Goal: Feedback & Contribution: Submit feedback/report problem

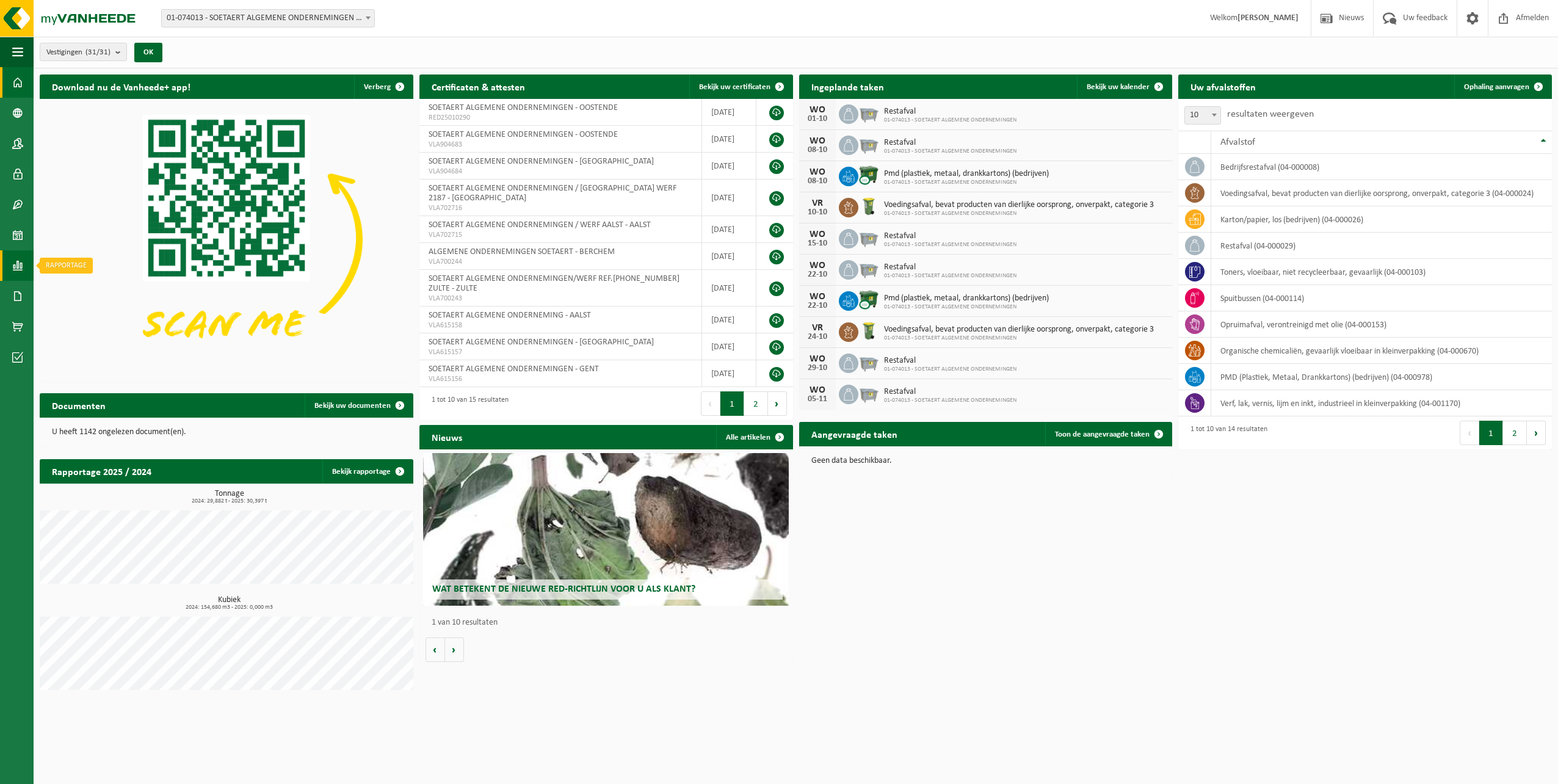
click at [13, 265] on span at bounding box center [17, 265] width 11 height 31
click at [80, 293] on span "In lijstvorm" at bounding box center [93, 292] width 43 height 23
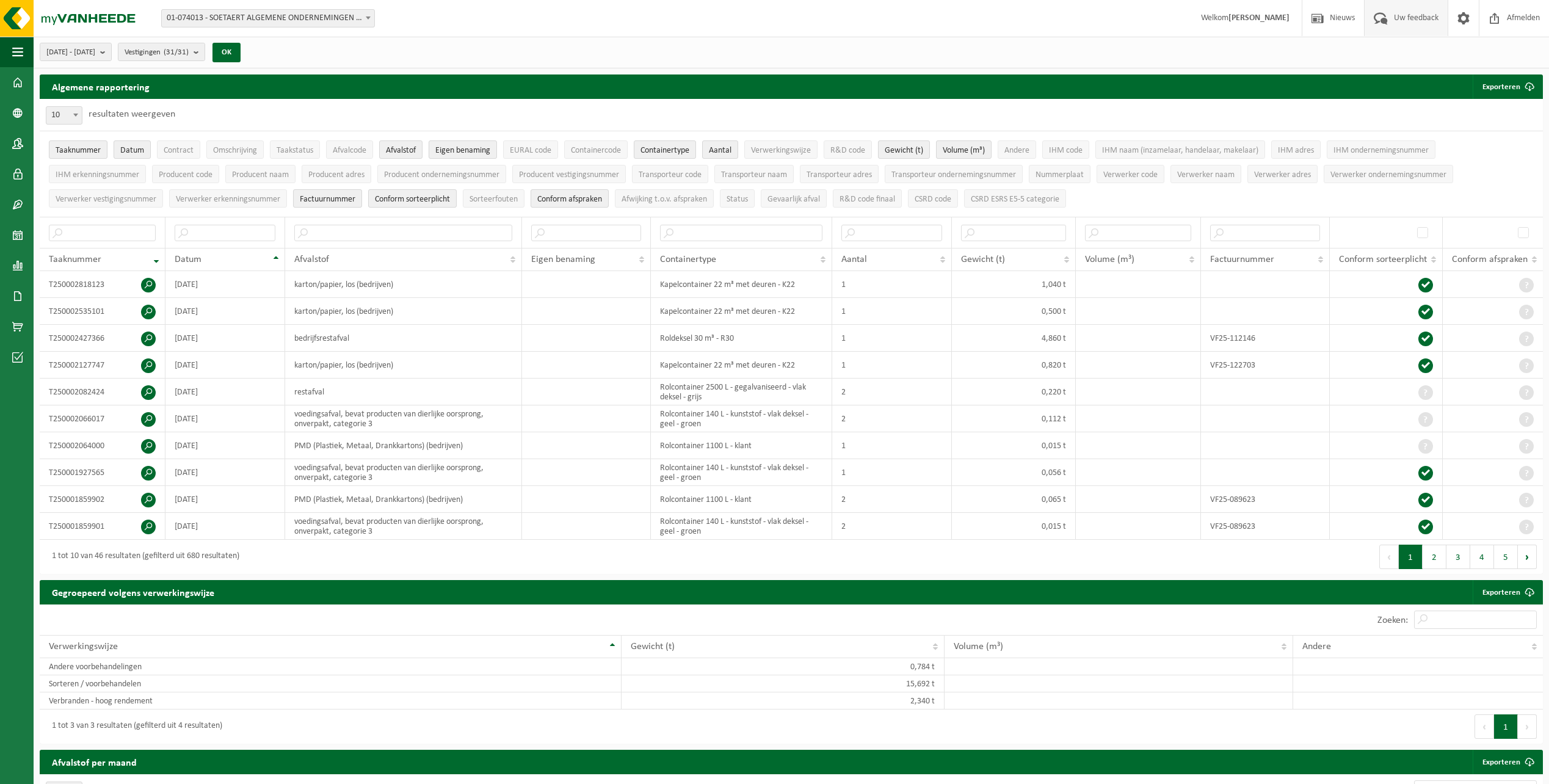
click at [1432, 26] on span "Uw feedback" at bounding box center [1416, 18] width 50 height 36
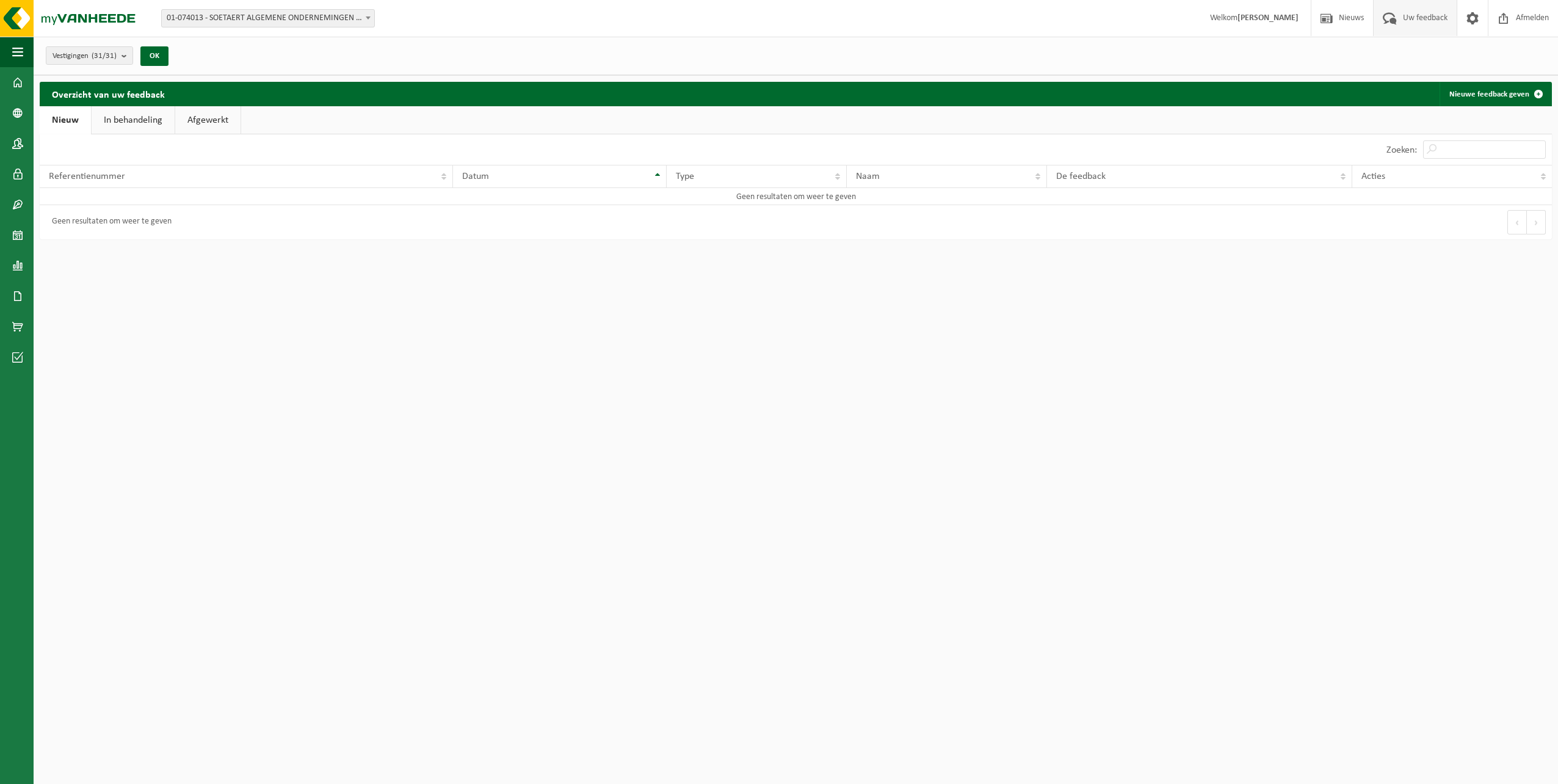
click at [137, 120] on link "In behandeling" at bounding box center [133, 120] width 83 height 28
click at [215, 120] on link "Afgewerkt" at bounding box center [209, 120] width 65 height 28
click at [70, 123] on link "Nieuw" at bounding box center [65, 120] width 50 height 28
click at [1486, 98] on link "Nieuwe feedback geven" at bounding box center [1495, 94] width 111 height 25
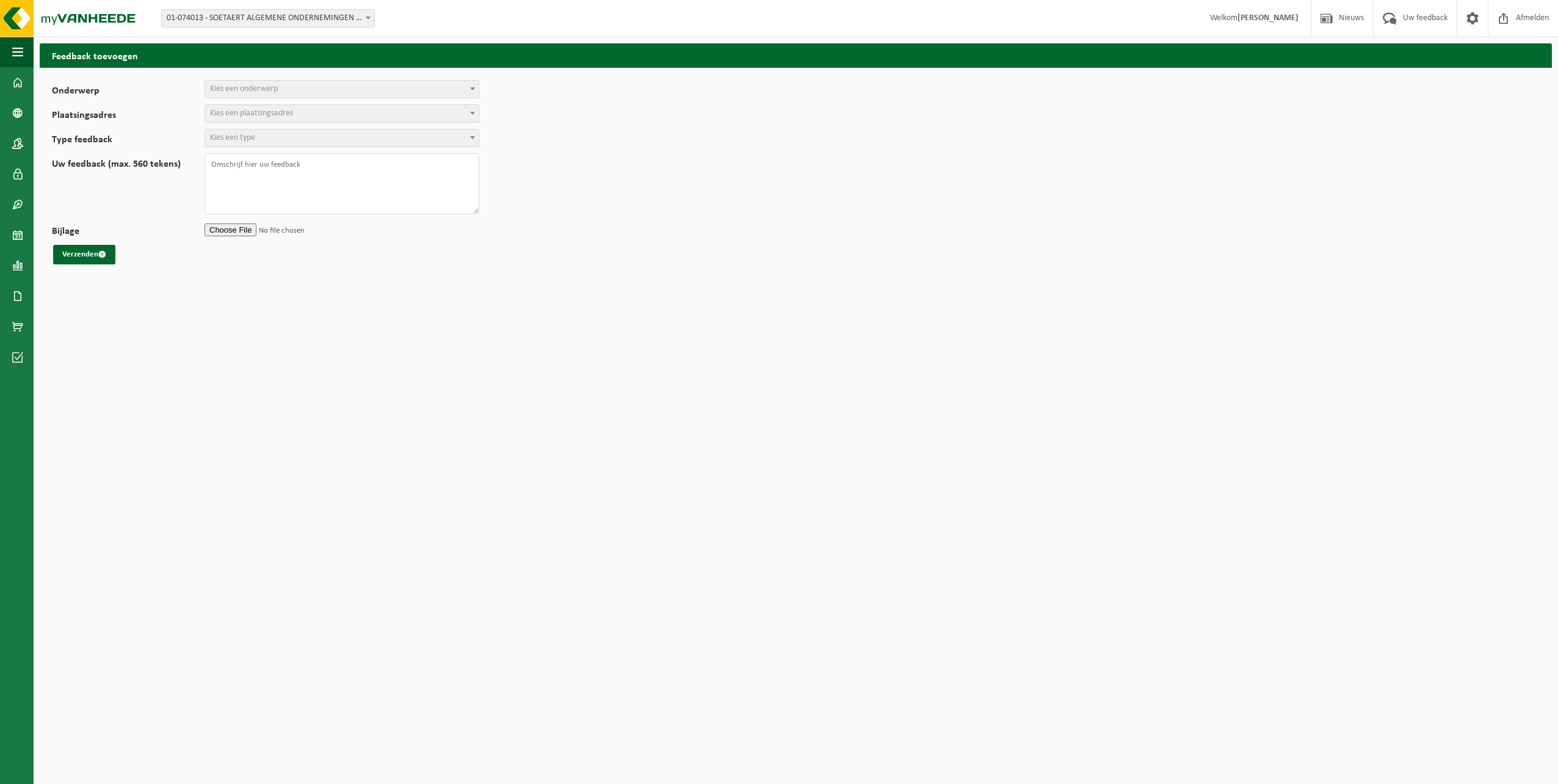
select select
click at [257, 89] on span "Kies een onderwerp" at bounding box center [244, 88] width 68 height 9
select select "7"
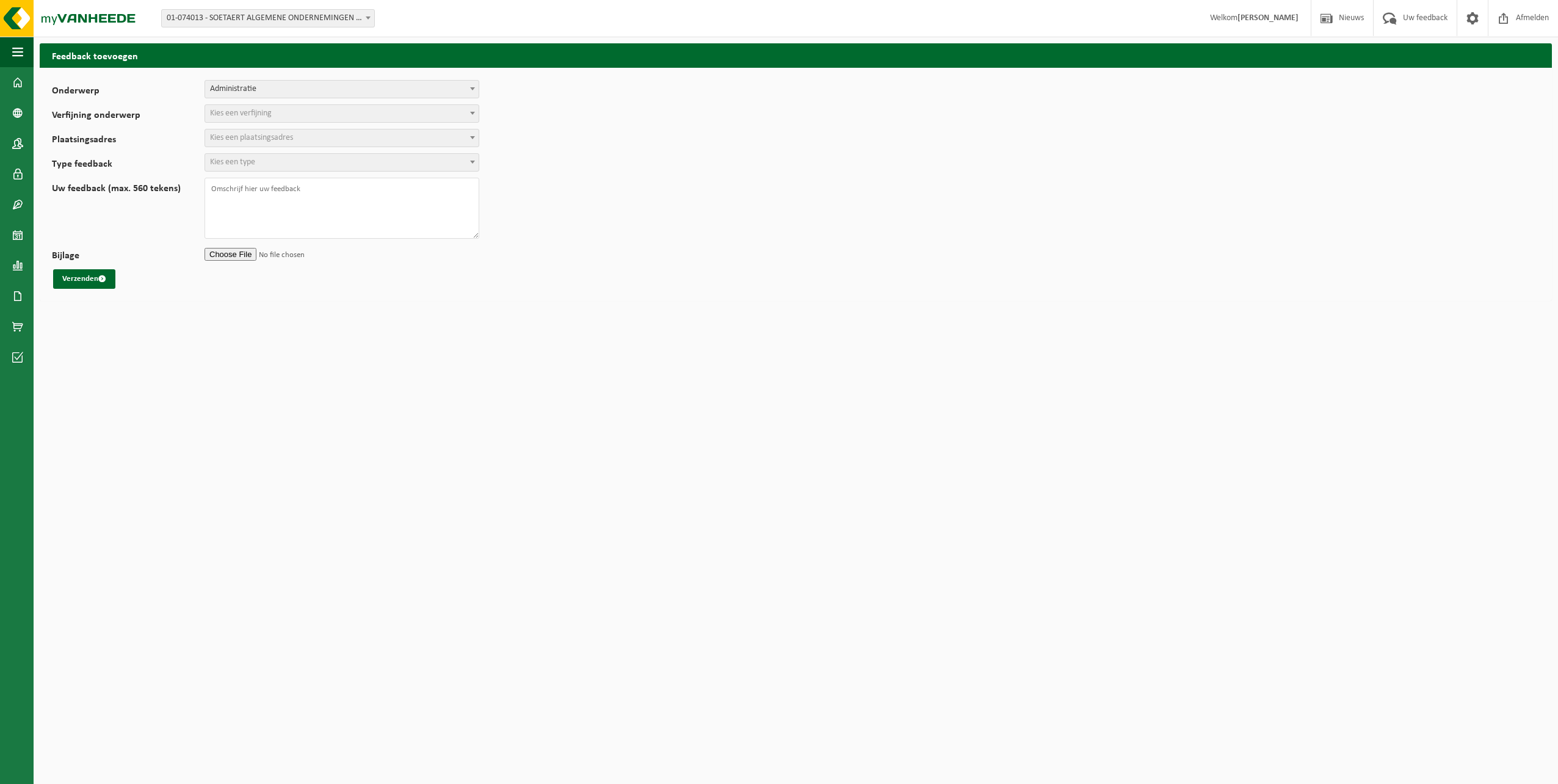
click at [271, 117] on span "Kies een verfijning" at bounding box center [241, 112] width 62 height 9
click at [465, 86] on span "Administratie" at bounding box center [342, 88] width 274 height 17
click at [276, 115] on span "Kies een verfijning" at bounding box center [342, 113] width 274 height 17
select select "10"
click at [260, 131] on span "Kies een plaatsingsadres" at bounding box center [342, 137] width 274 height 17
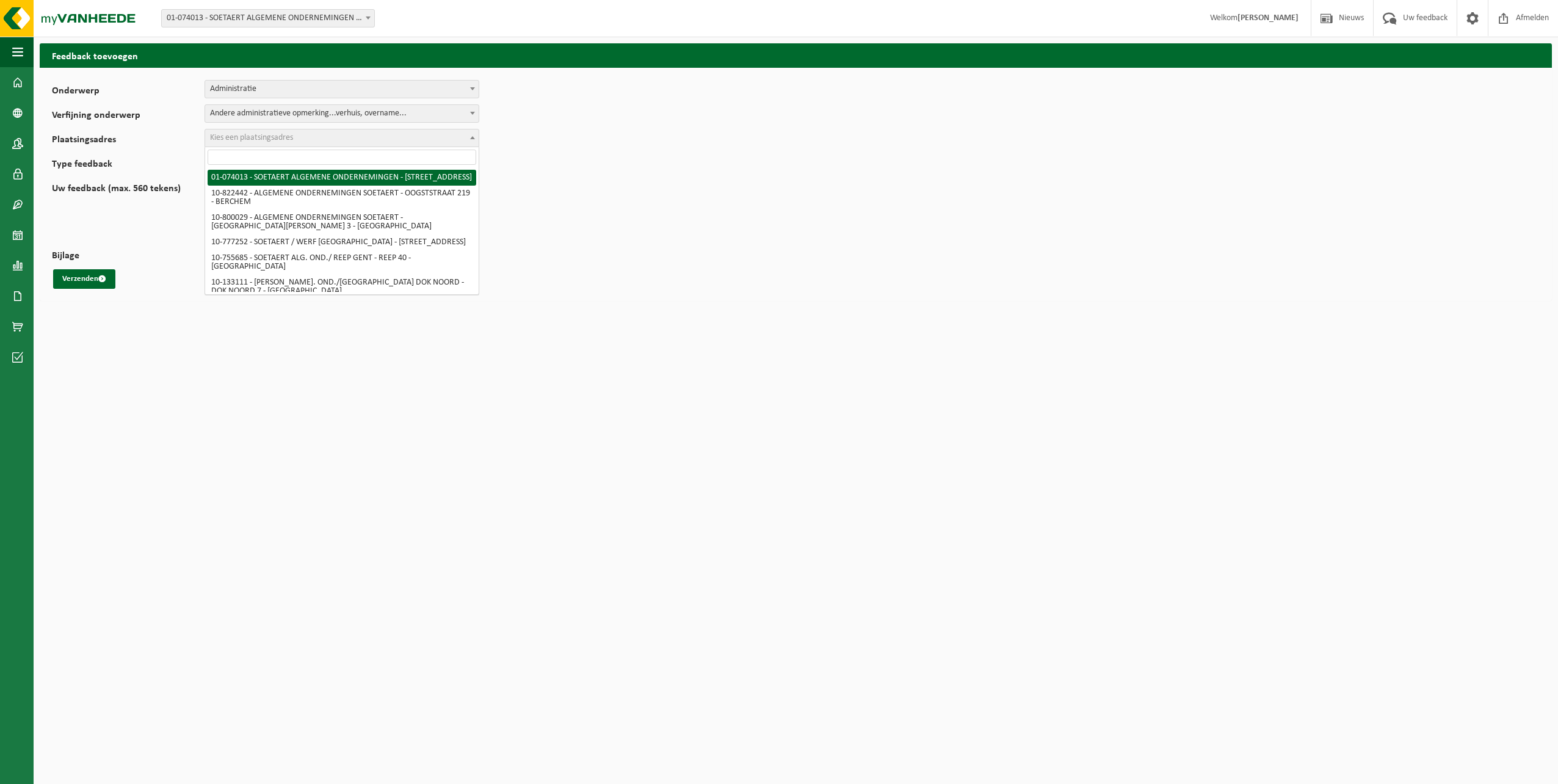
select select "510"
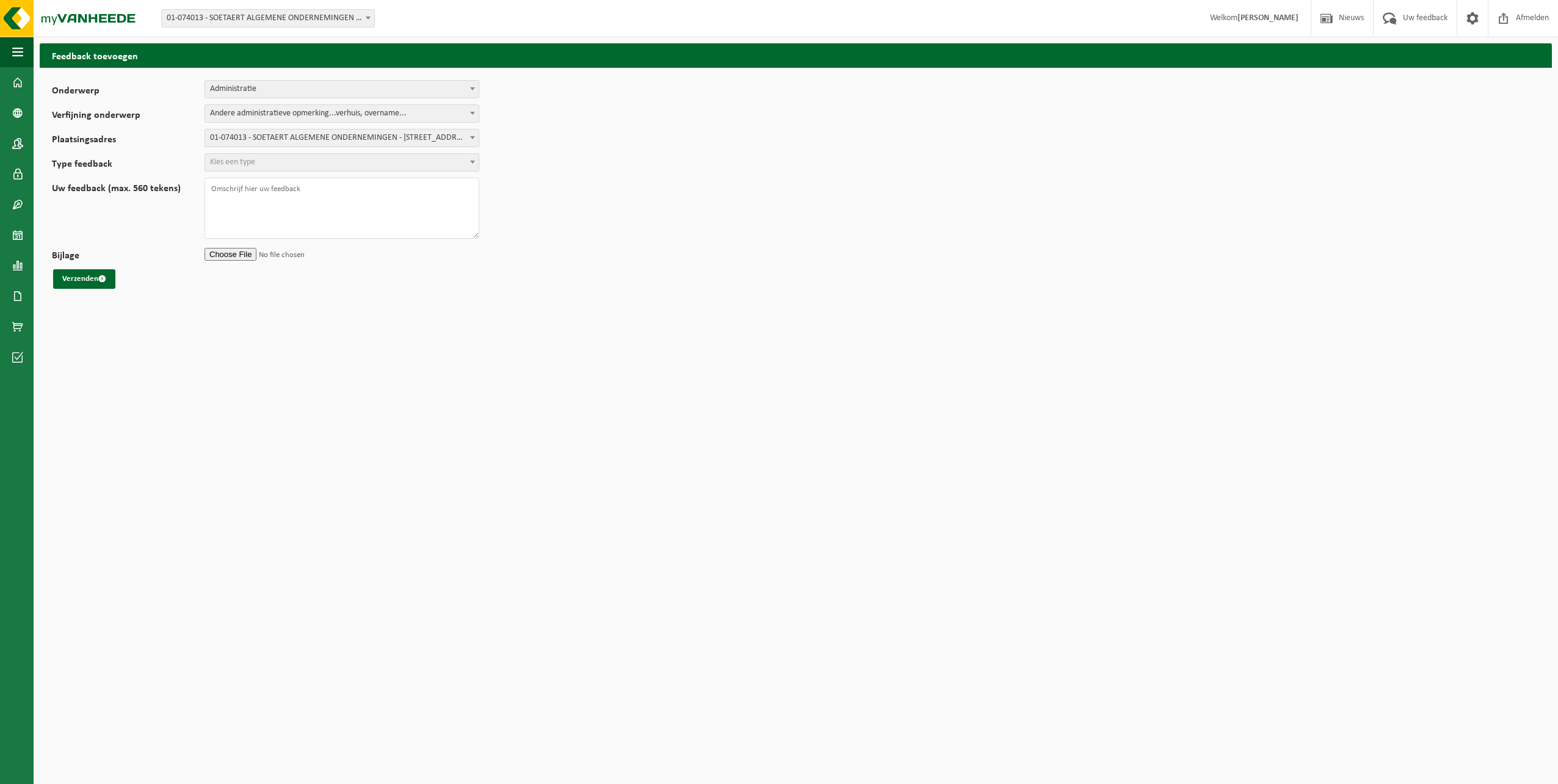
click at [257, 162] on span "Kies een type" at bounding box center [342, 162] width 274 height 17
select select "ISS"
click at [234, 191] on textarea "Uw feedback (max. 560 tekens)" at bounding box center [342, 208] width 275 height 61
click at [321, 193] on textarea "Uw feedback (max. 560 tekens)" at bounding box center [342, 208] width 275 height 61
type textarea "Beste, op 20/8 is er geen ophaling gepland van Restafval op Soetaert, Toch reke…"
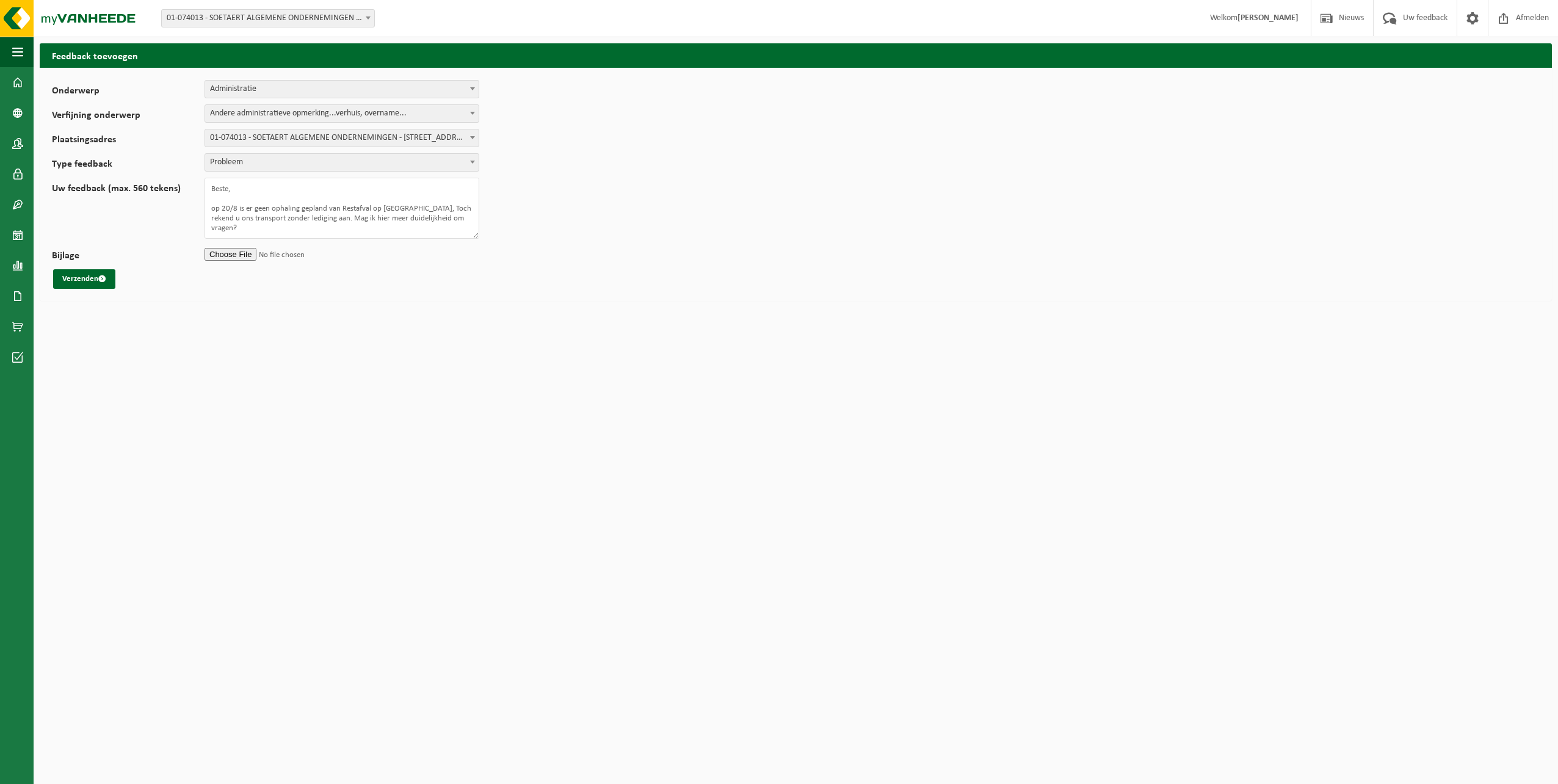
click at [233, 250] on input "Bijlage" at bounding box center [342, 254] width 275 height 18
type input "C:\fakepath\2025-09-26_134301.pdf"
drag, startPoint x: 415, startPoint y: 218, endPoint x: 203, endPoint y: 207, distance: 212.3
click at [203, 207] on div "Uw feedback (max. 560 tekens) Beste, op 20/8 is er geen ophaling gepland van Re…" at bounding box center [271, 208] width 439 height 61
click at [218, 213] on textarea "Beste," at bounding box center [342, 208] width 275 height 61
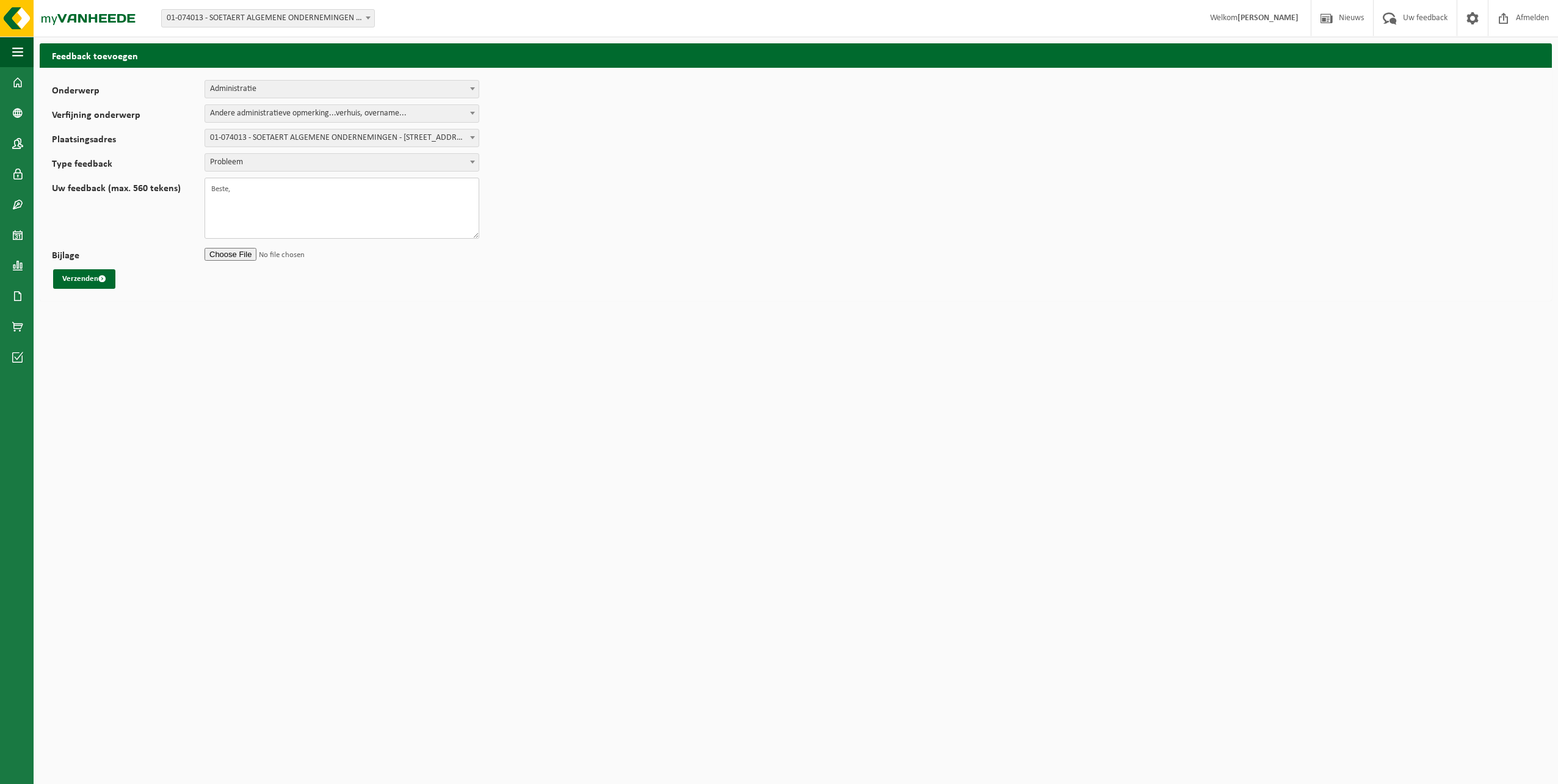
paste textarea "Graag had ik wat duidelijkheid gehad voor volgende factuur VF25-122703. U reken…"
type textarea "Beste, [PERSON_NAME] had ik wat duidelijkheid gehad voor volgende factuur VF25-…"
click at [243, 252] on input "Bijlage" at bounding box center [342, 254] width 275 height 18
type input "C:\fakepath\IF_C759_2025_008491_JQU1.pdf"
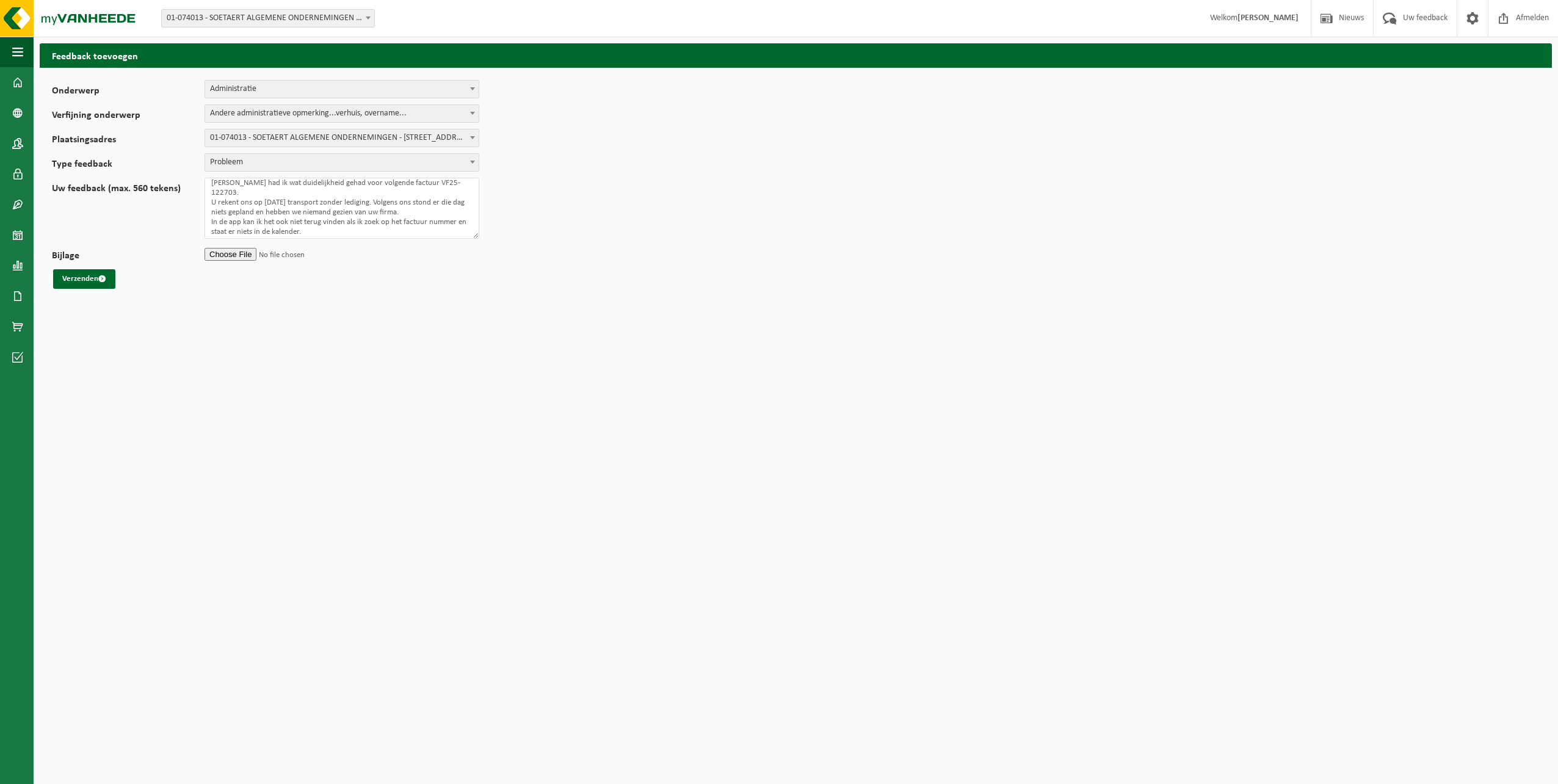
click at [216, 253] on input "Bijlage" at bounding box center [342, 254] width 275 height 18
click at [228, 255] on input "Bijlage" at bounding box center [342, 254] width 275 height 18
type input "C:\fakepath\IF_C759_2025_008491_JQU1.pdf"
click at [79, 279] on button "Verzenden" at bounding box center [84, 279] width 62 height 20
